Goal: Information Seeking & Learning: Find specific fact

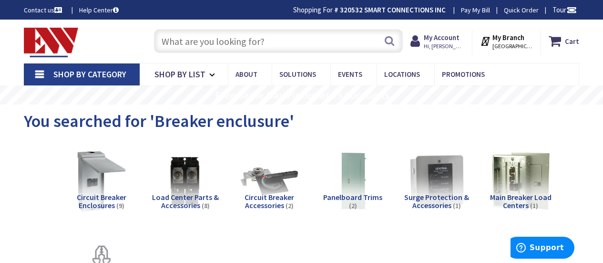
click at [206, 25] on div "Search" at bounding box center [276, 40] width 254 height 31
click at [197, 35] on input "text" at bounding box center [278, 41] width 249 height 24
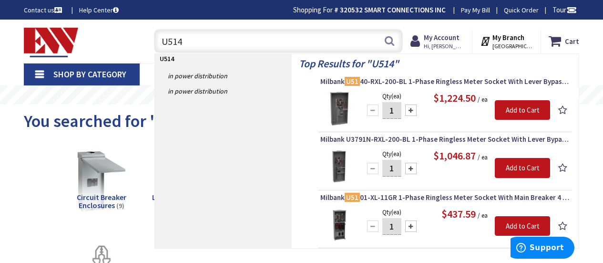
type input "U5140"
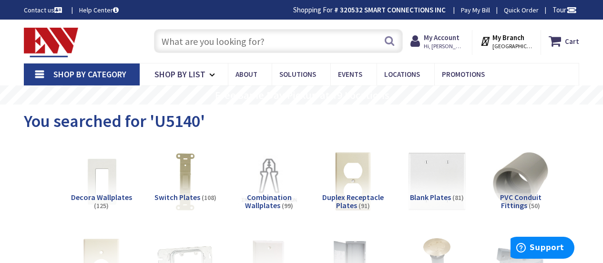
click at [176, 41] on input "text" at bounding box center [278, 41] width 249 height 24
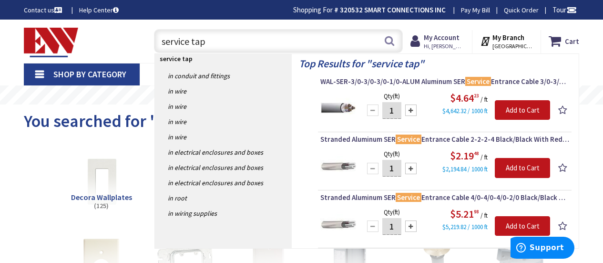
type input "service taps"
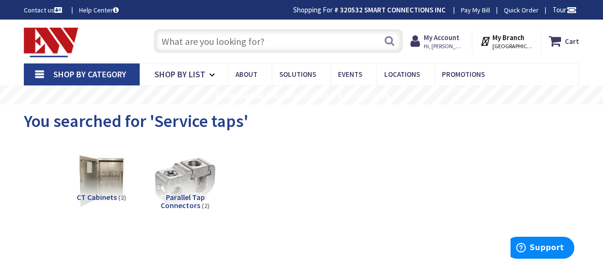
click at [204, 46] on input "text" at bounding box center [278, 41] width 249 height 24
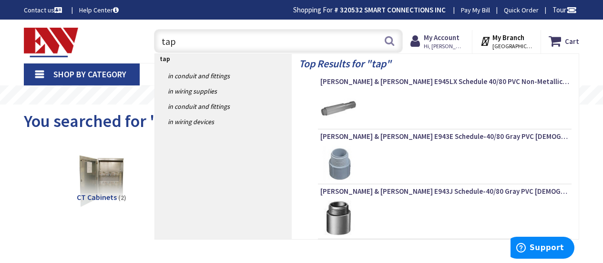
type input "taps"
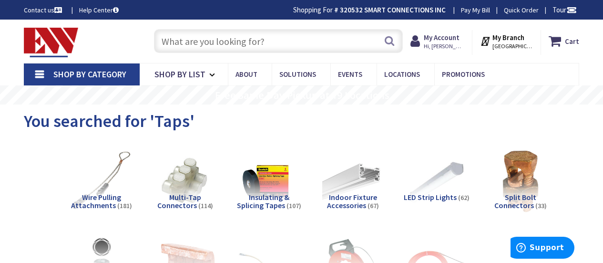
click at [184, 46] on input "text" at bounding box center [278, 41] width 249 height 24
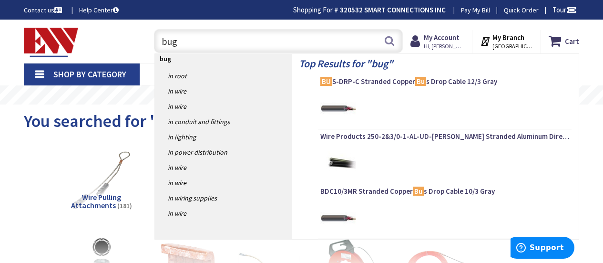
type input "bugs"
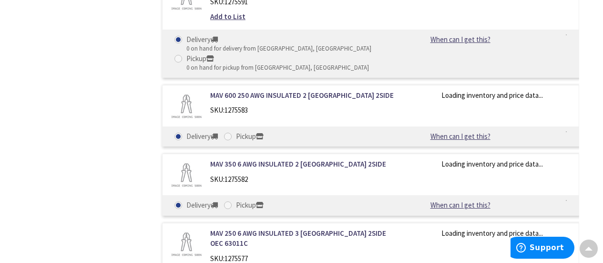
scroll to position [5195, 0]
